Goal: Task Accomplishment & Management: Manage account settings

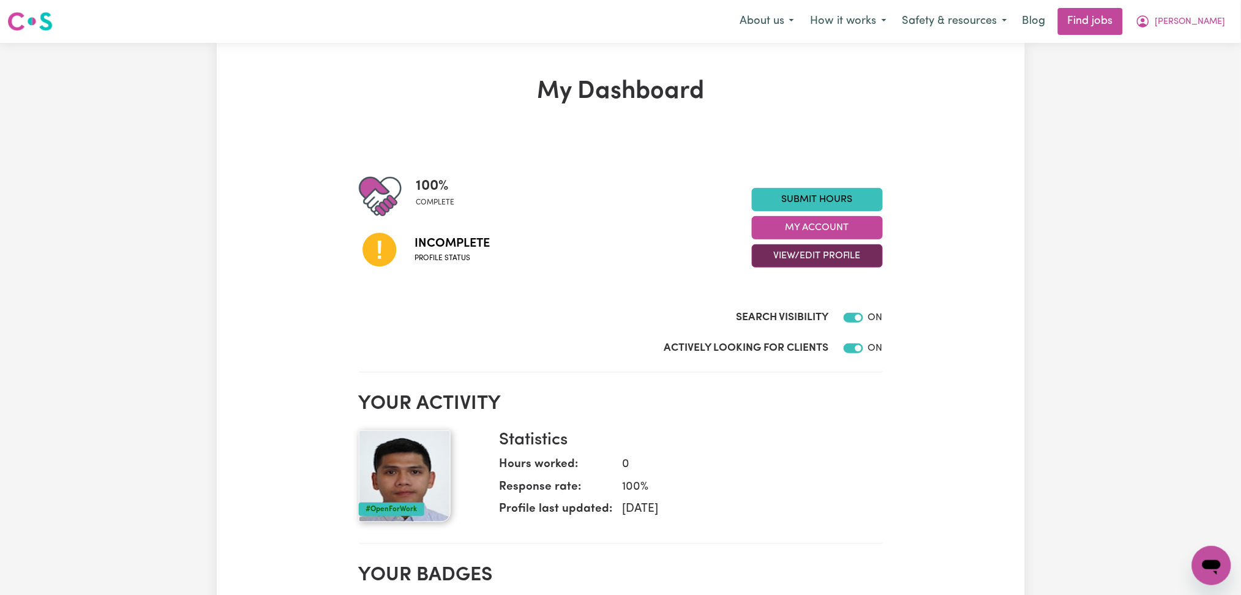
click at [794, 258] on button "View/Edit Profile" at bounding box center [817, 255] width 131 height 23
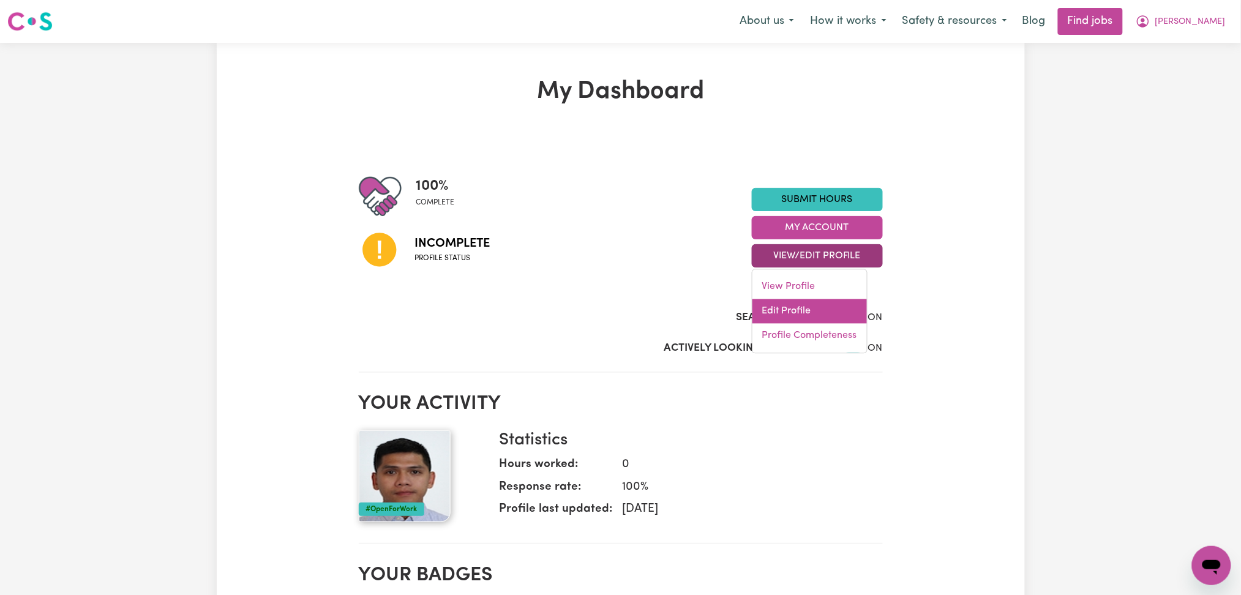
click at [784, 305] on link "Edit Profile" at bounding box center [810, 311] width 115 height 24
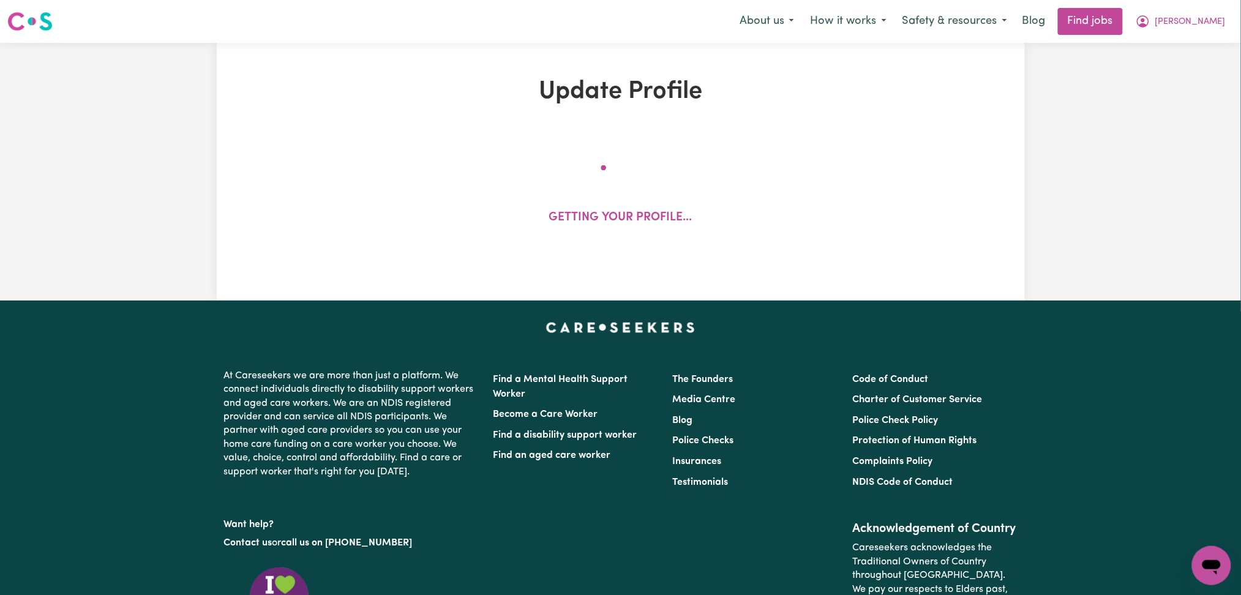
select select "[DEMOGRAPHIC_DATA]"
select select "Australian PR"
select select "Studying a healthcare related degree or qualification"
select select "50"
select select "65"
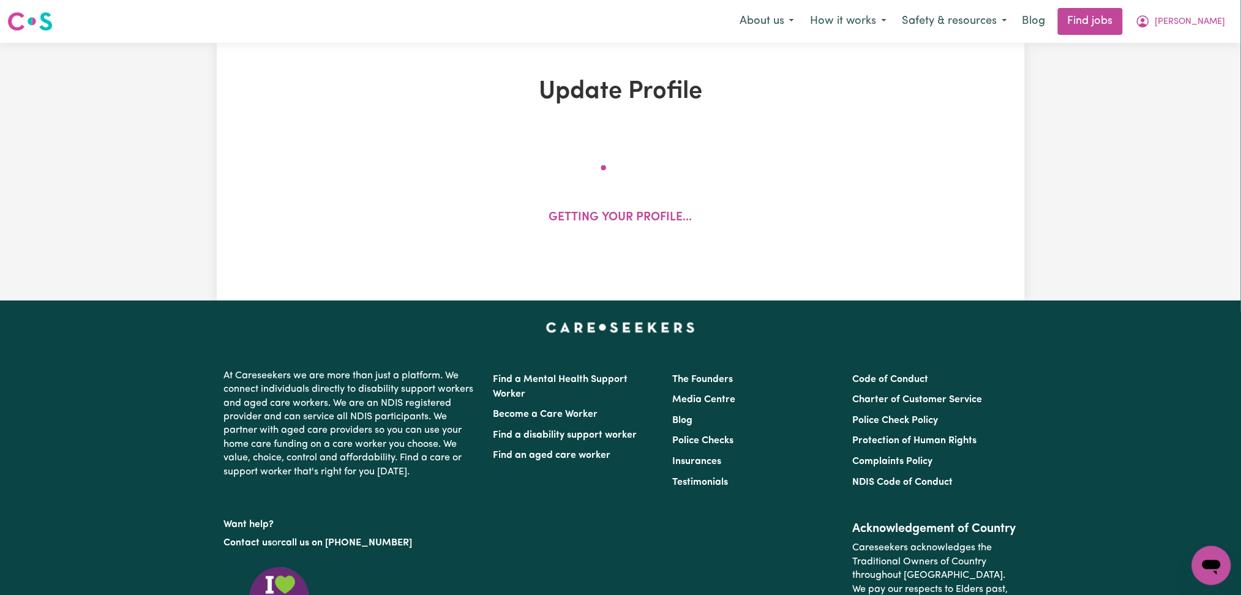
select select "70"
select select "100"
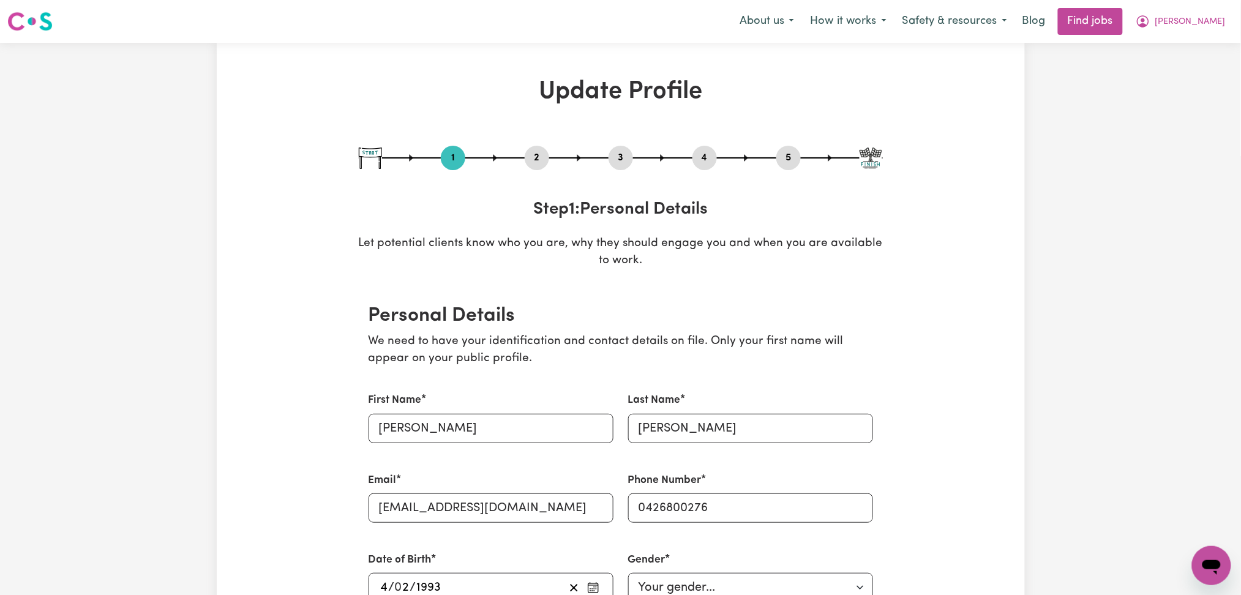
scroll to position [81, 0]
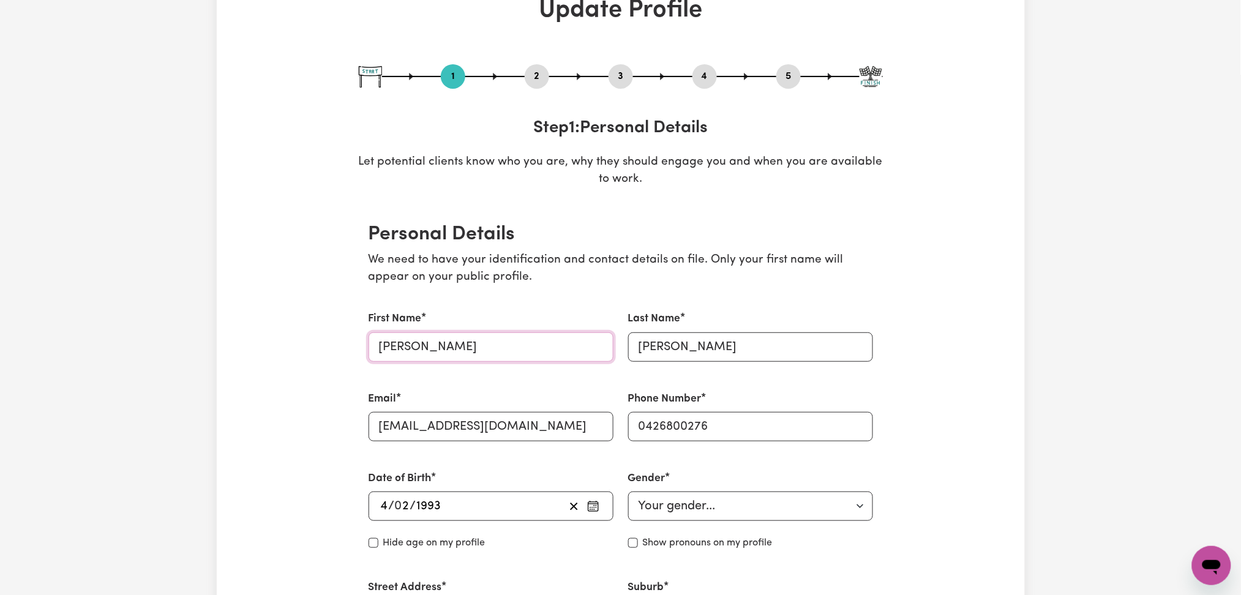
drag, startPoint x: 384, startPoint y: 344, endPoint x: 355, endPoint y: 347, distance: 29.5
type input "[PERSON_NAME]"
drag, startPoint x: 647, startPoint y: 346, endPoint x: 628, endPoint y: 346, distance: 19.0
click at [628, 346] on input "[PERSON_NAME]" at bounding box center [750, 347] width 245 height 29
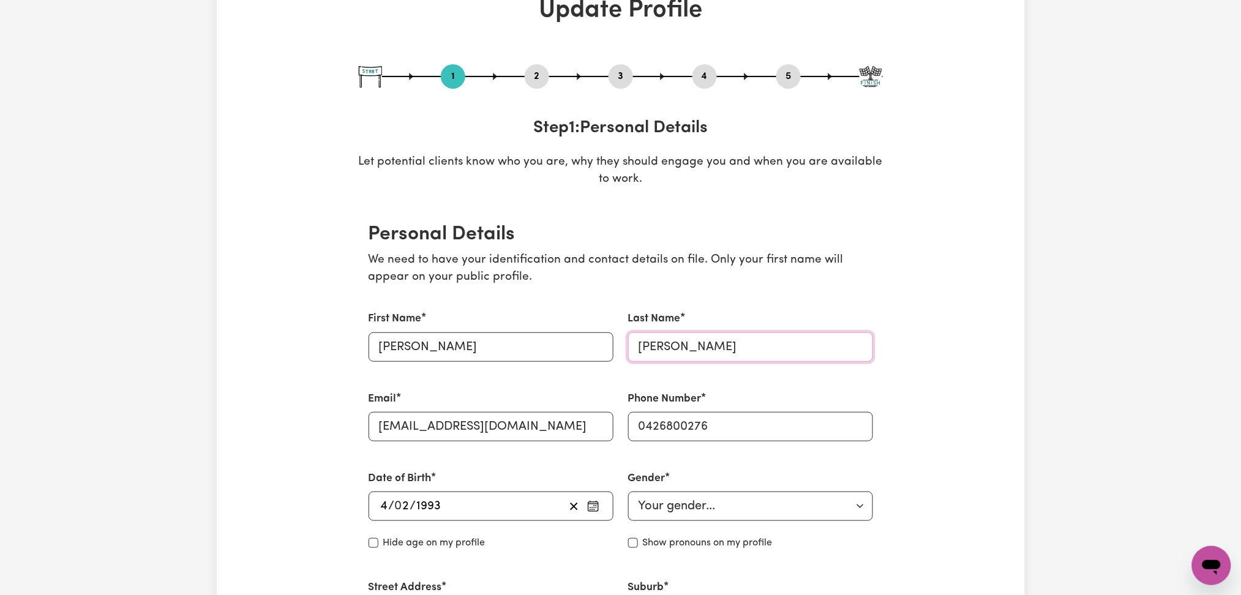
scroll to position [408, 0]
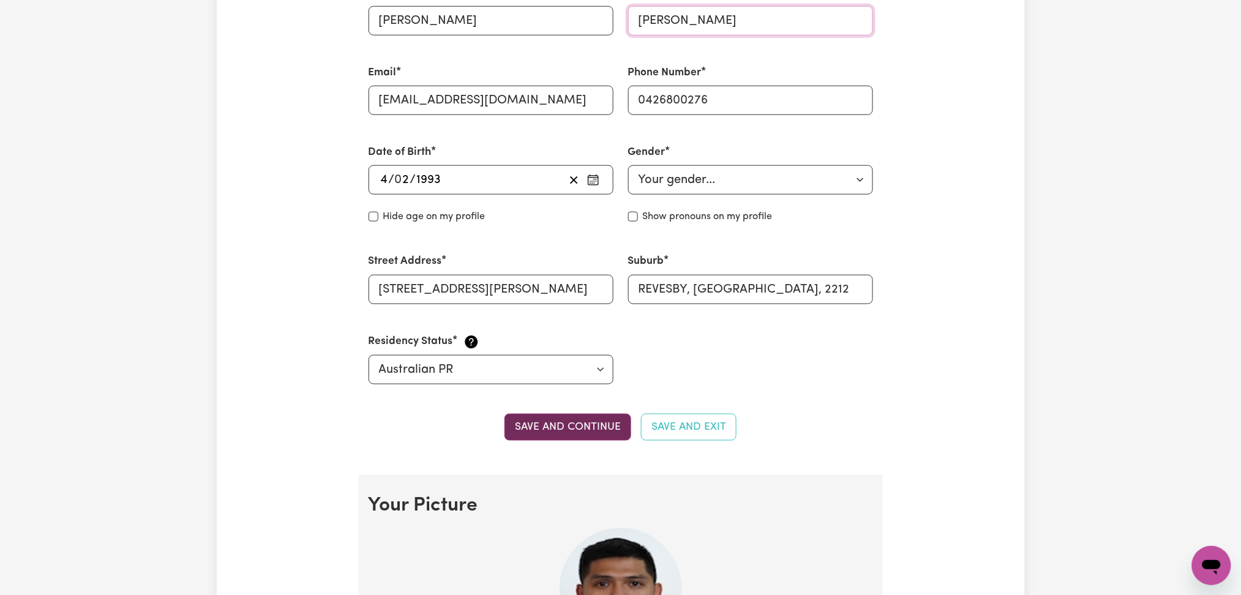
type input "[PERSON_NAME]"
click at [578, 430] on button "Save and continue" at bounding box center [568, 427] width 127 height 27
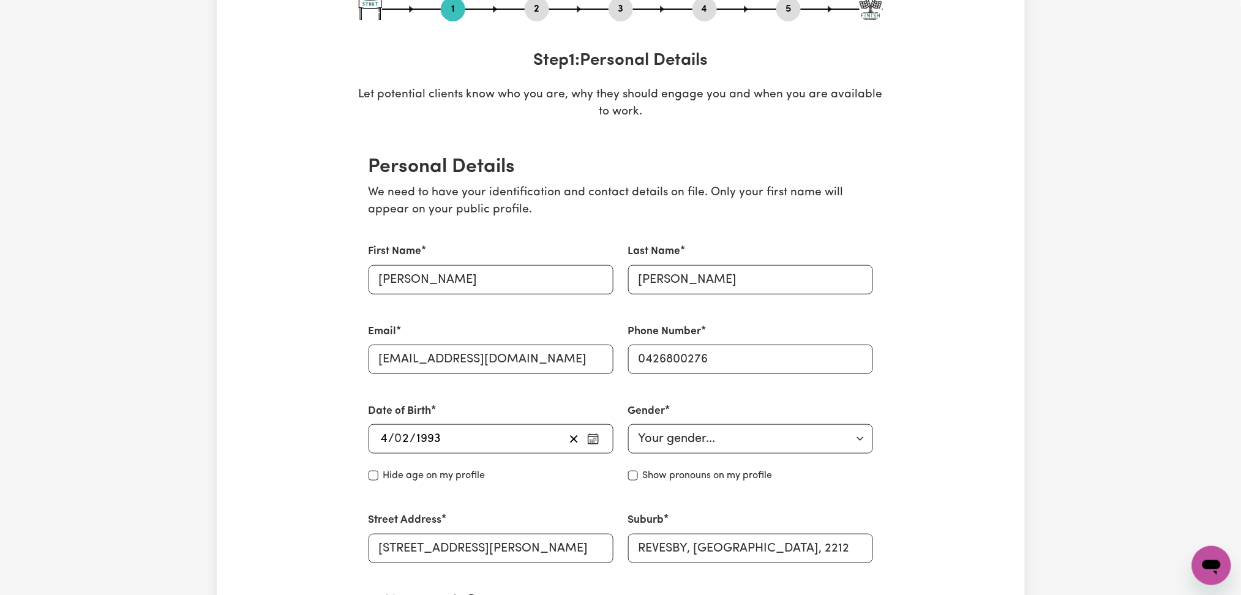
scroll to position [0, 0]
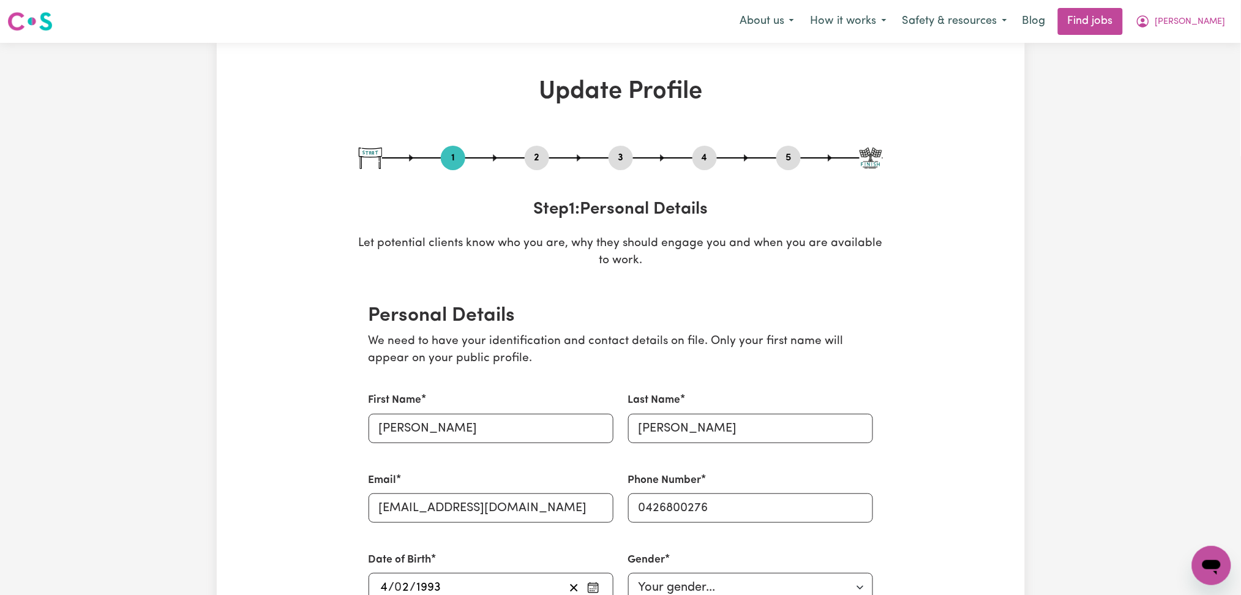
click at [536, 157] on button "2" at bounding box center [537, 158] width 24 height 16
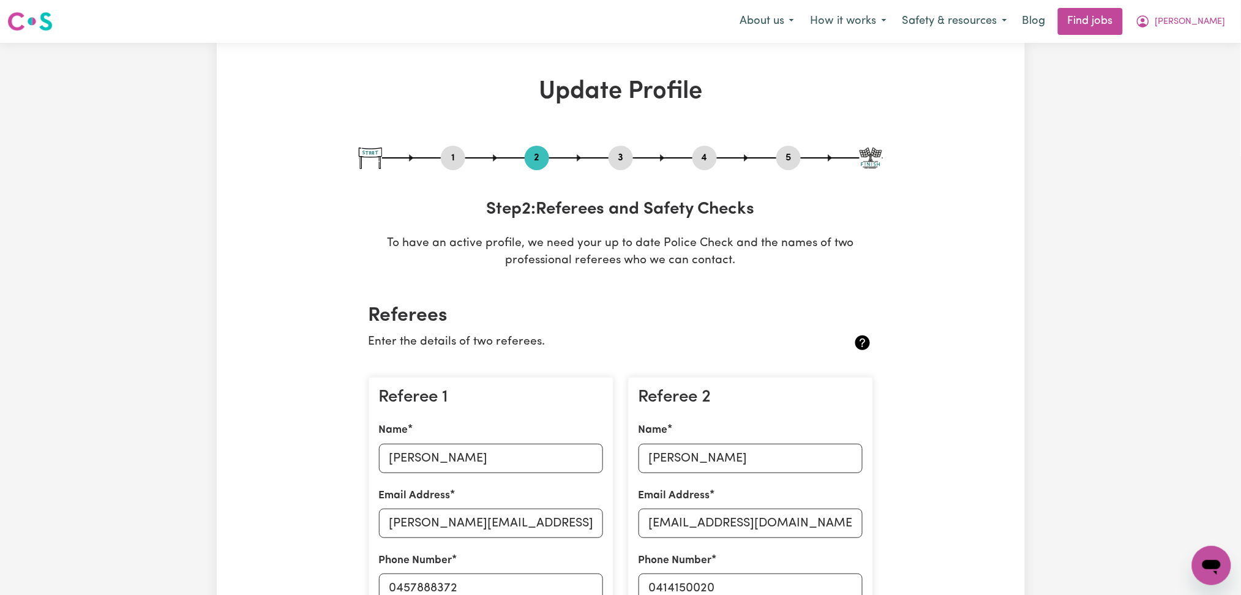
scroll to position [163, 0]
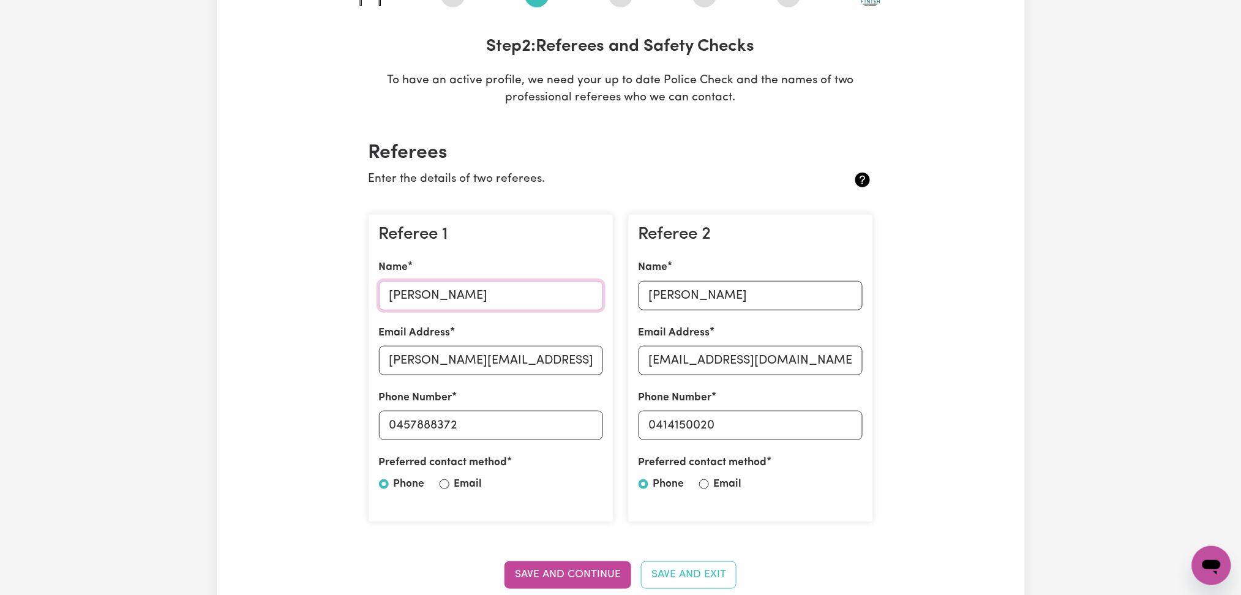
click at [442, 296] on input "[PERSON_NAME]" at bounding box center [491, 295] width 224 height 29
click at [546, 369] on input "[PERSON_NAME][EMAIL_ADDRESS][PERSON_NAME][DOMAIN_NAME]" at bounding box center [491, 360] width 224 height 29
drag, startPoint x: 398, startPoint y: 427, endPoint x: 529, endPoint y: 419, distance: 131.3
click at [529, 419] on input "0457888372" at bounding box center [491, 425] width 224 height 29
click at [655, 309] on input "[PERSON_NAME]" at bounding box center [751, 295] width 224 height 29
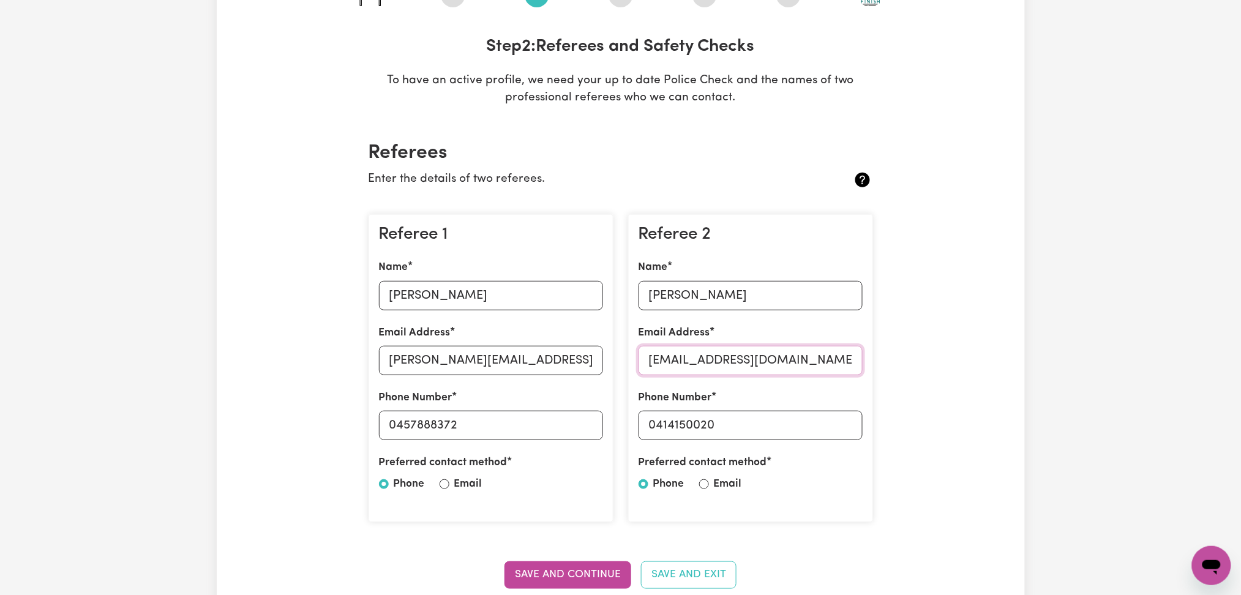
click at [664, 369] on input "[EMAIL_ADDRESS][DOMAIN_NAME]" at bounding box center [751, 360] width 224 height 29
drag, startPoint x: 655, startPoint y: 426, endPoint x: 807, endPoint y: 424, distance: 151.9
click at [807, 424] on input "0414150020" at bounding box center [751, 425] width 224 height 29
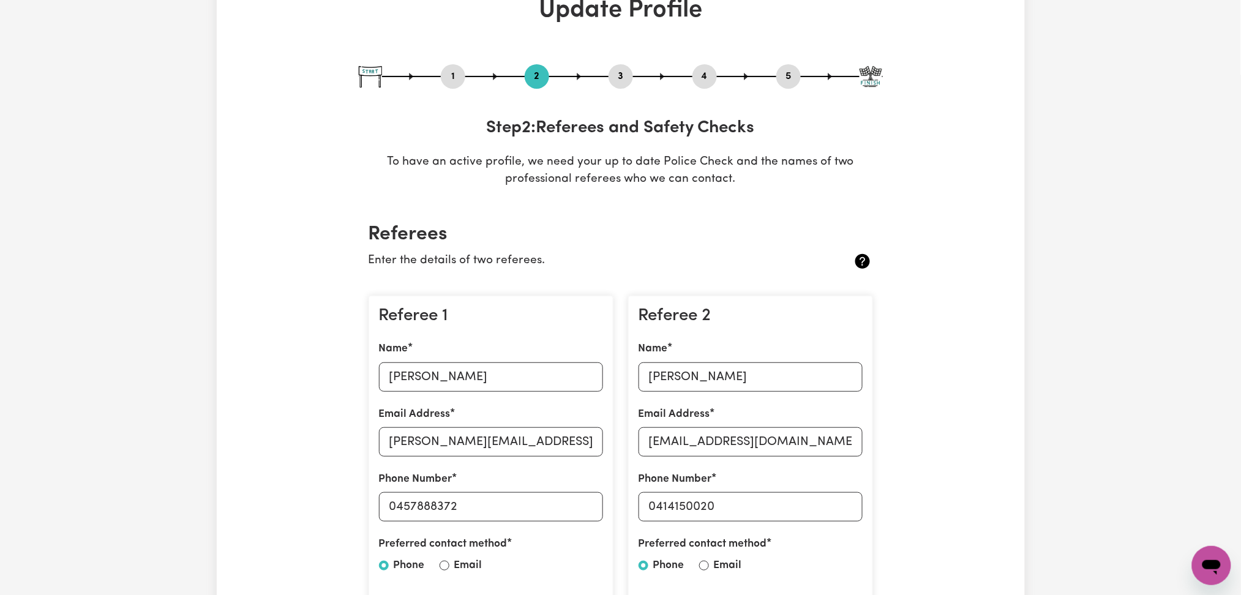
scroll to position [0, 0]
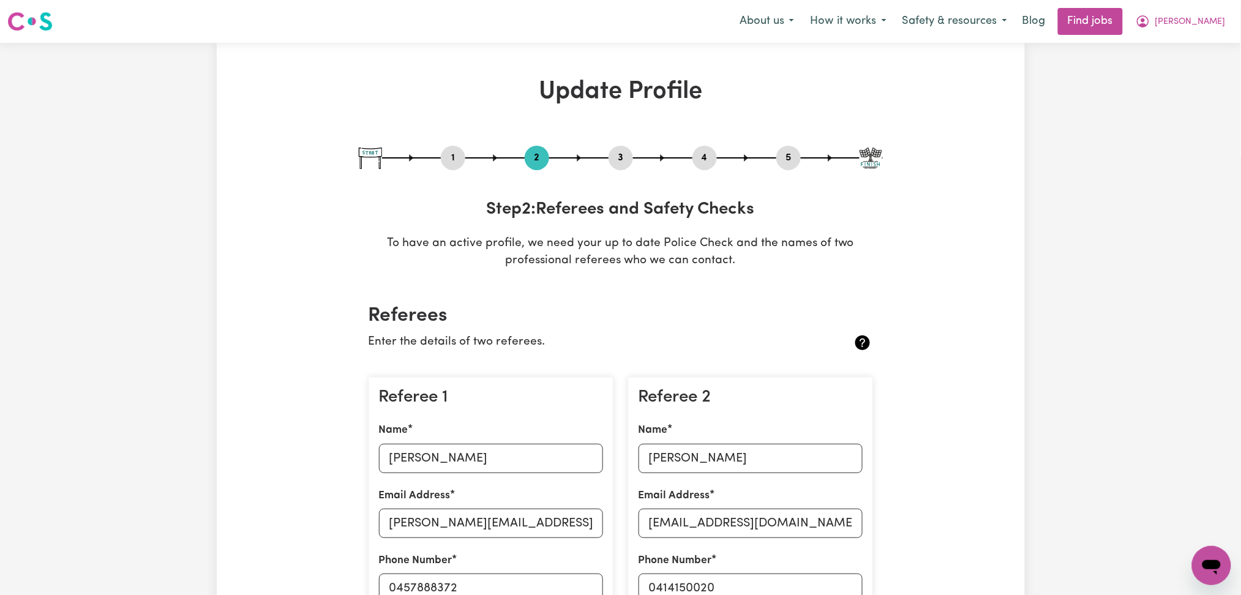
click at [619, 152] on button "3" at bounding box center [621, 158] width 24 height 16
select select "2017"
select select "2021"
select select "2022"
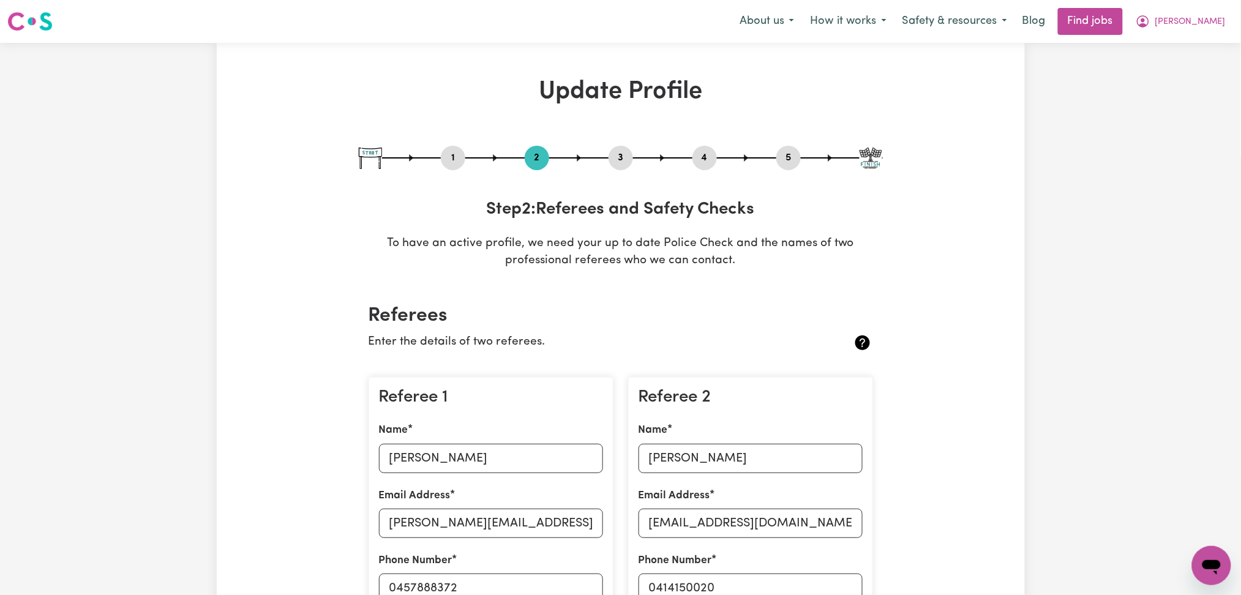
select select "2022"
select select "Certificate III (Individual Support)"
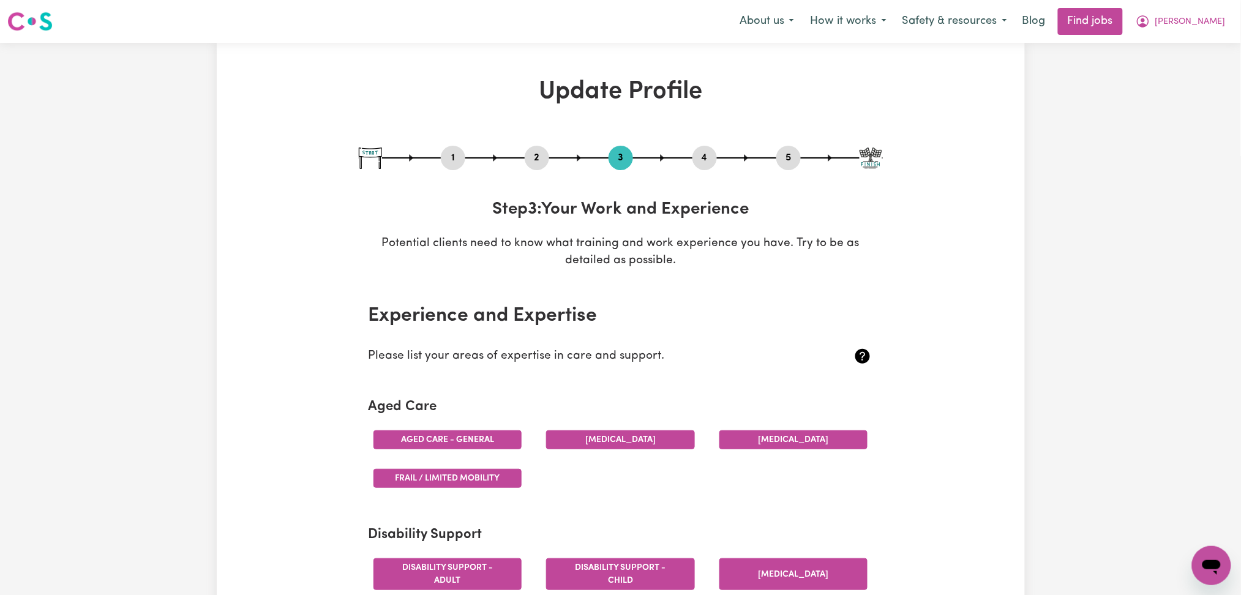
click at [696, 159] on button "4" at bounding box center [705, 158] width 24 height 16
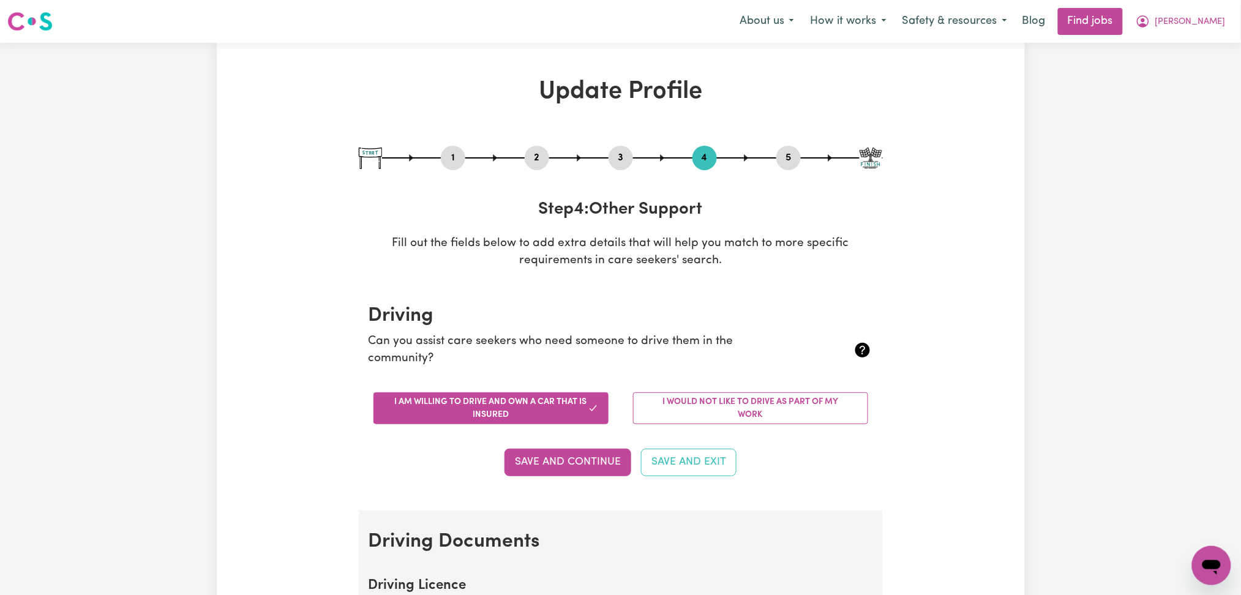
click at [794, 158] on button "5" at bounding box center [789, 158] width 24 height 16
select select "I am providing services privately on my own"
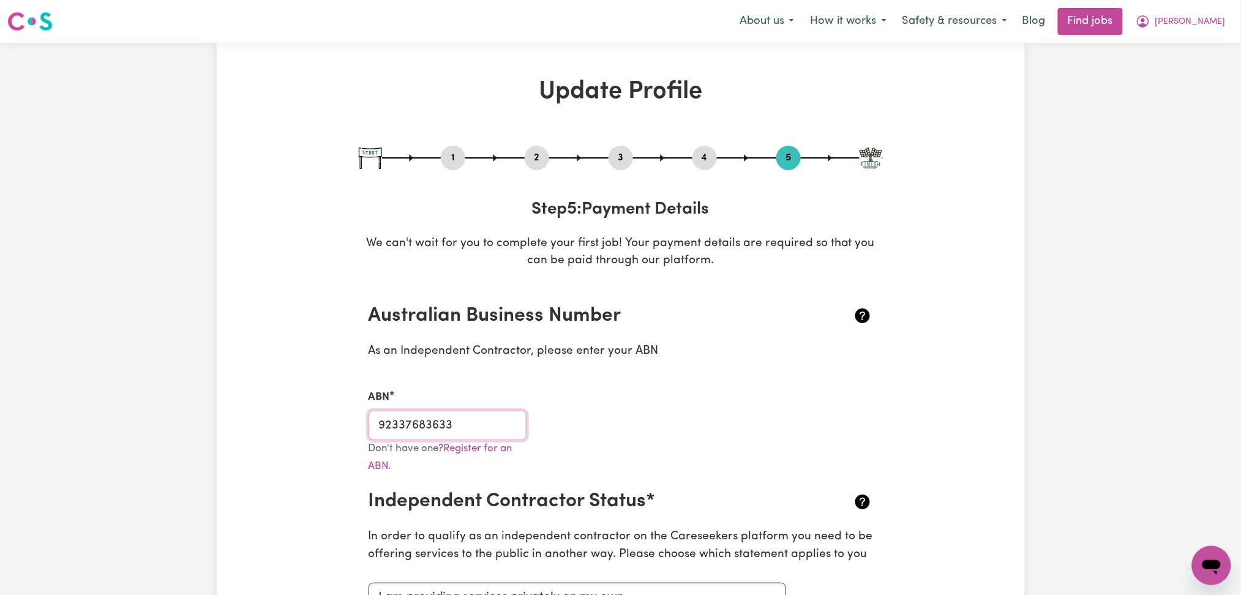
click at [461, 418] on input "92337683633" at bounding box center [448, 425] width 159 height 29
click at [455, 155] on button "1" at bounding box center [453, 158] width 24 height 16
select select "[DEMOGRAPHIC_DATA]"
select select "Australian PR"
select select "Studying a healthcare related degree or qualification"
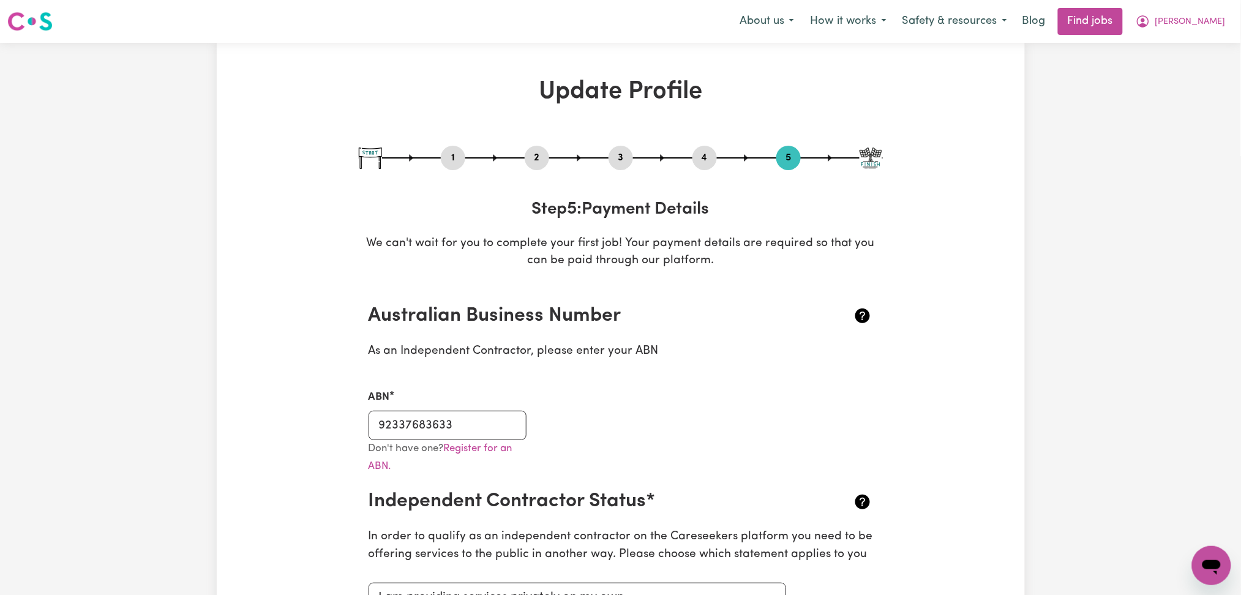
select select "50"
select select "65"
select select "70"
select select "100"
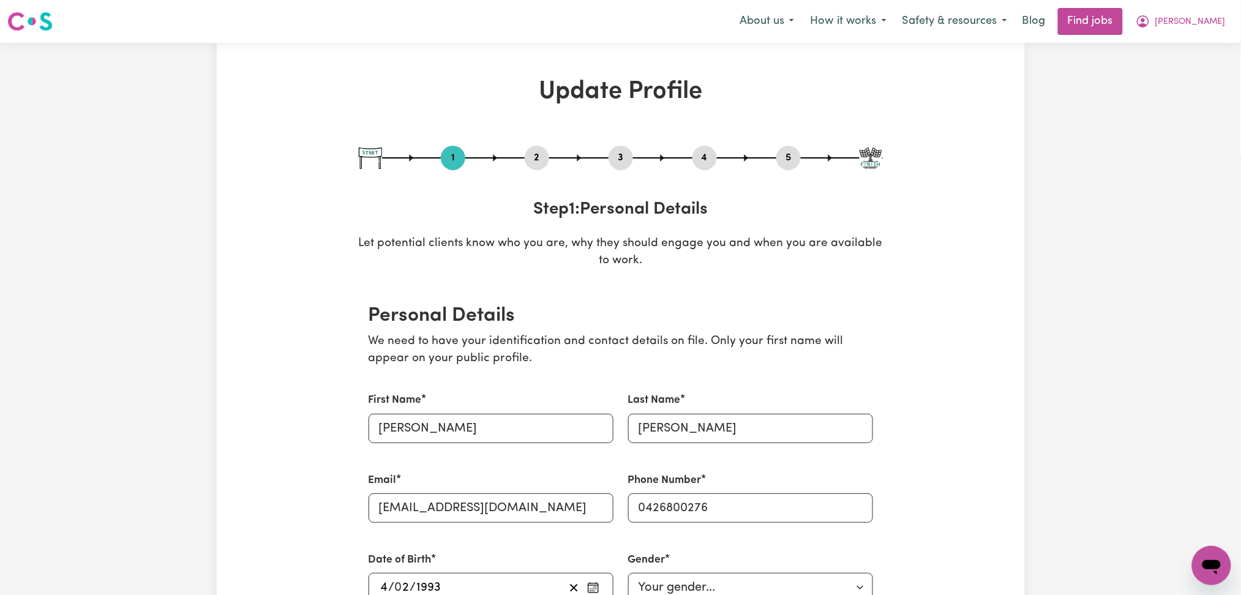
click at [789, 165] on button "5" at bounding box center [789, 158] width 24 height 16
select select "I am providing services privately on my own"
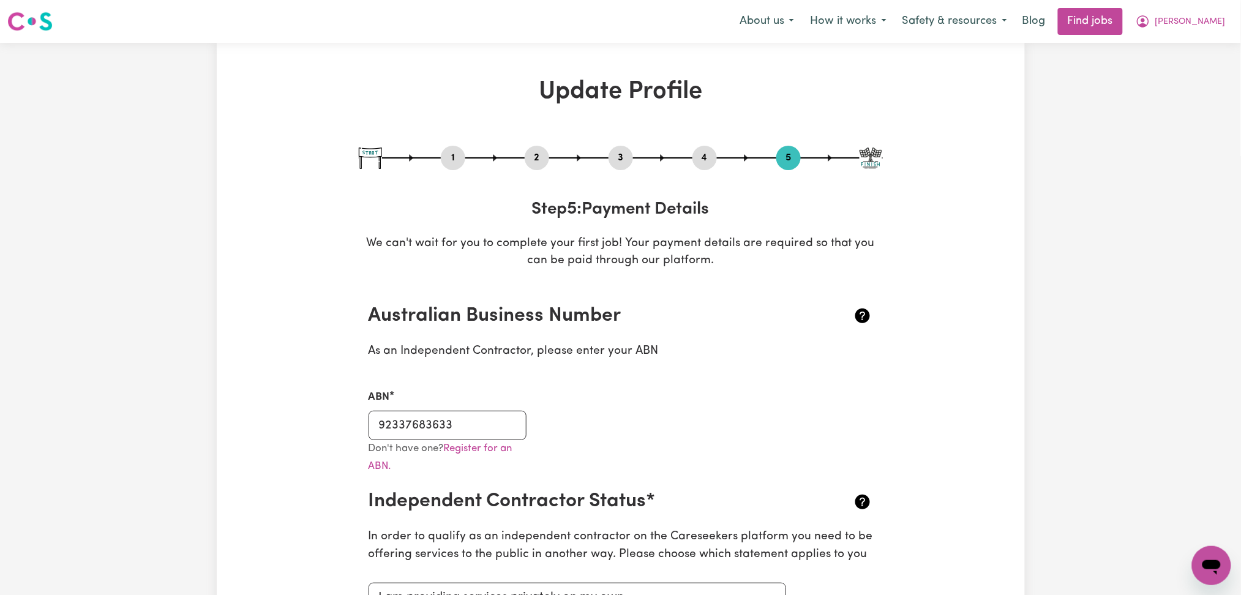
drag, startPoint x: 1213, startPoint y: 22, endPoint x: 1208, endPoint y: 32, distance: 10.7
click at [1213, 23] on button "[PERSON_NAME]" at bounding box center [1181, 22] width 106 height 26
click at [1179, 94] on link "Logout" at bounding box center [1185, 93] width 97 height 23
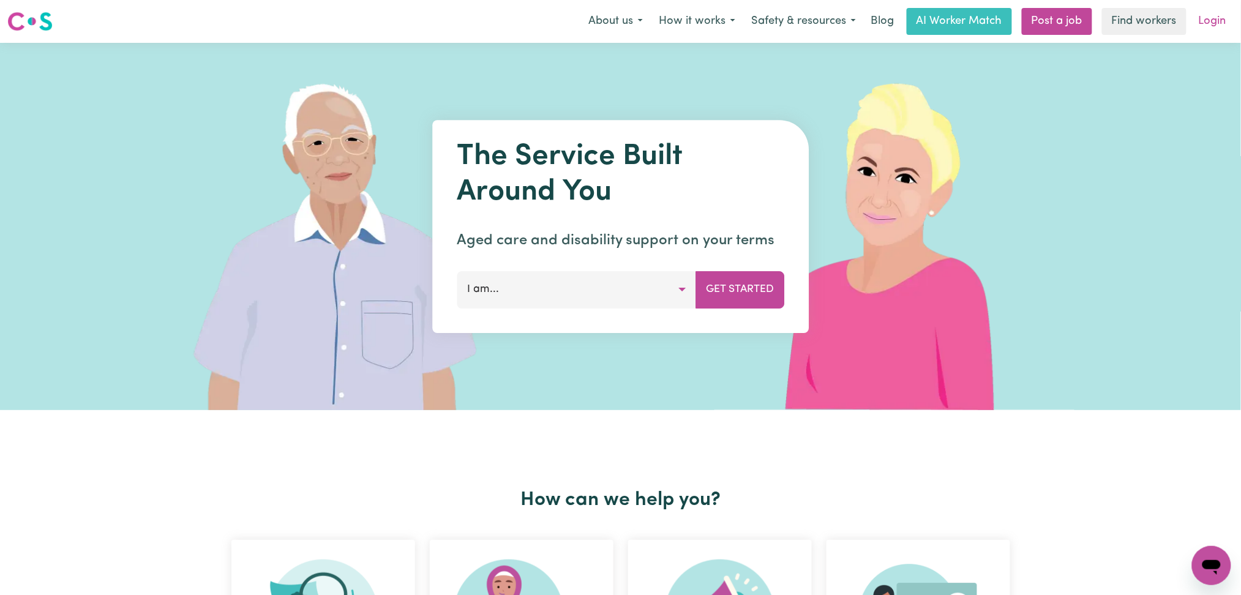
click at [1217, 23] on link "Login" at bounding box center [1213, 21] width 42 height 27
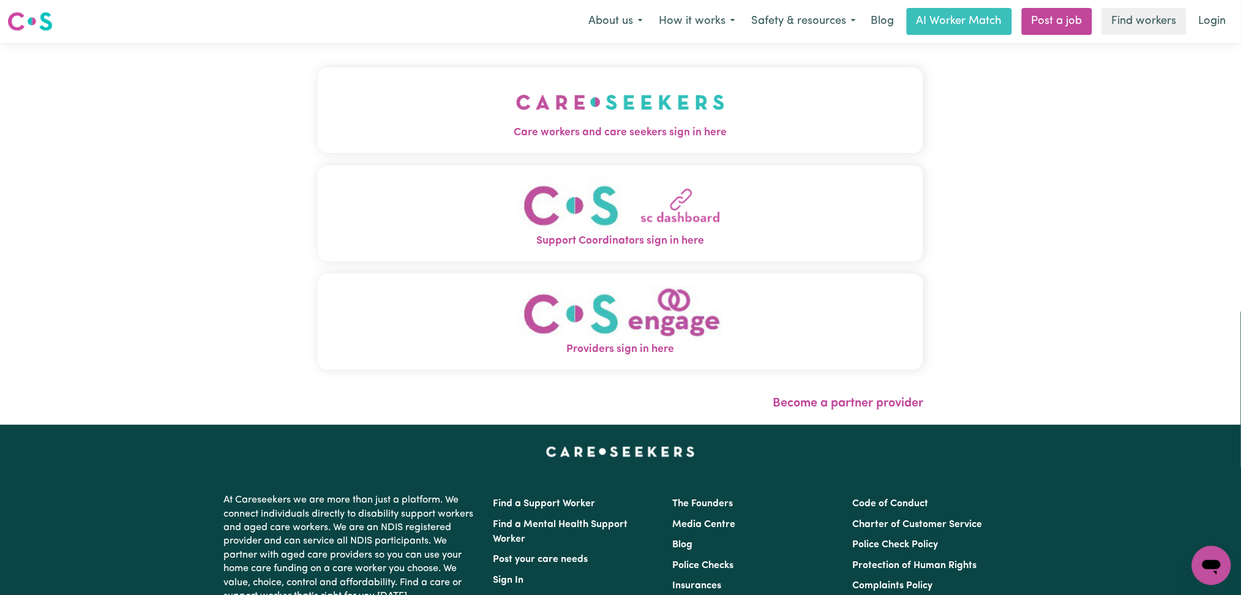
click at [525, 122] on img "Care workers and care seekers sign in here" at bounding box center [620, 102] width 209 height 45
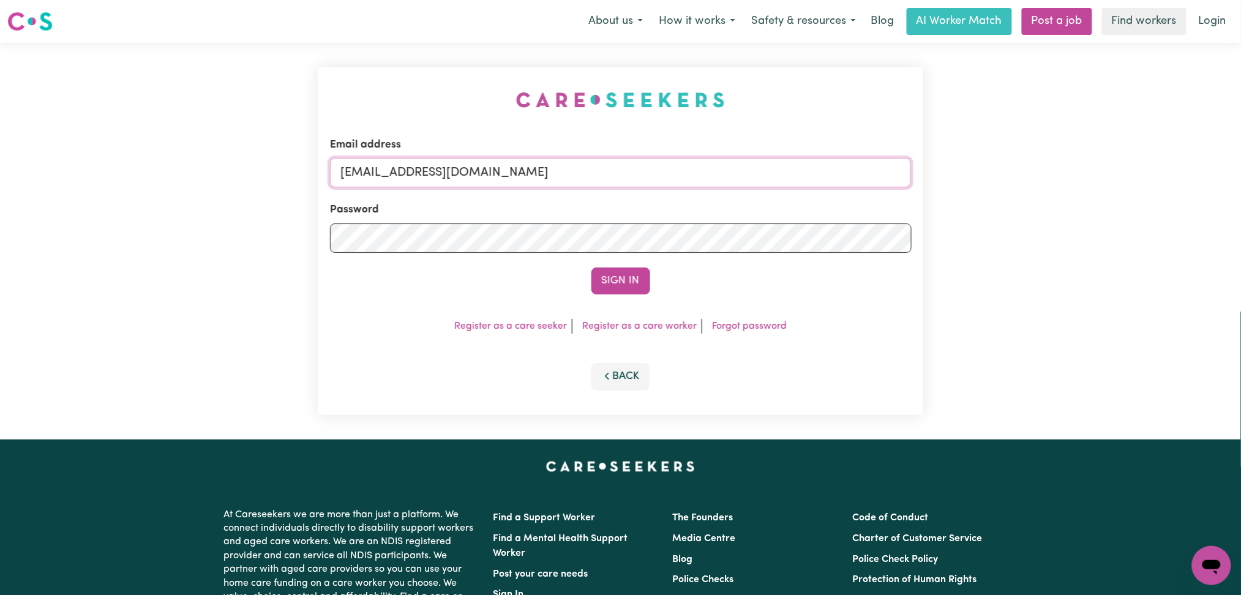
click at [456, 173] on input "[EMAIL_ADDRESS][DOMAIN_NAME]" at bounding box center [621, 172] width 582 height 29
drag, startPoint x: 404, startPoint y: 172, endPoint x: 683, endPoint y: 188, distance: 279.1
click at [683, 188] on form "Email address Superuser~[EMAIL_ADDRESS][DOMAIN_NAME] Password Sign In" at bounding box center [621, 215] width 582 height 157
type input "Superuser~[EMAIL_ADDRESS][DOMAIN_NAME]"
click at [614, 290] on button "Sign In" at bounding box center [621, 281] width 59 height 27
